Goal: Navigation & Orientation: Find specific page/section

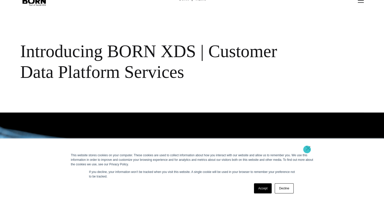
scroll to position [25, 0]
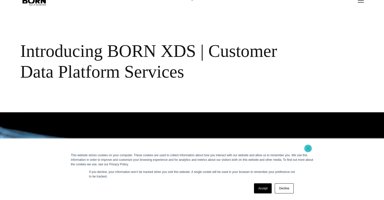
click at [308, 148] on link "×" at bounding box center [309, 148] width 6 height 5
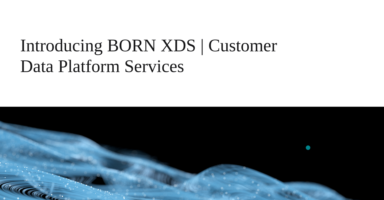
scroll to position [0, 0]
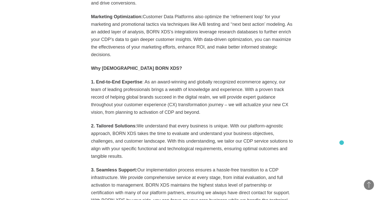
click at [342, 143] on section "Best practices Experience 06・13・2023 Twitter Facebook Linkedin In the rapidly e…" at bounding box center [192, 33] width 384 height 539
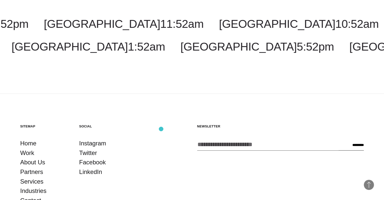
scroll to position [1096, 0]
click at [27, 158] on link "About Us" at bounding box center [32, 163] width 25 height 10
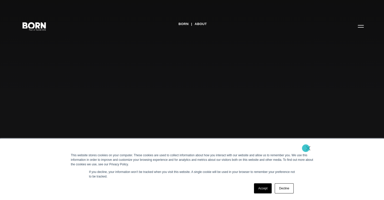
click at [306, 148] on link "×" at bounding box center [309, 148] width 6 height 5
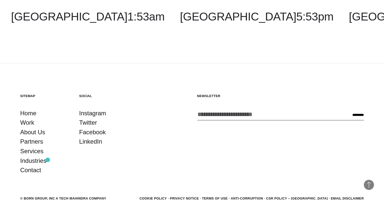
scroll to position [1786, 0]
